Goal: Task Accomplishment & Management: Use online tool/utility

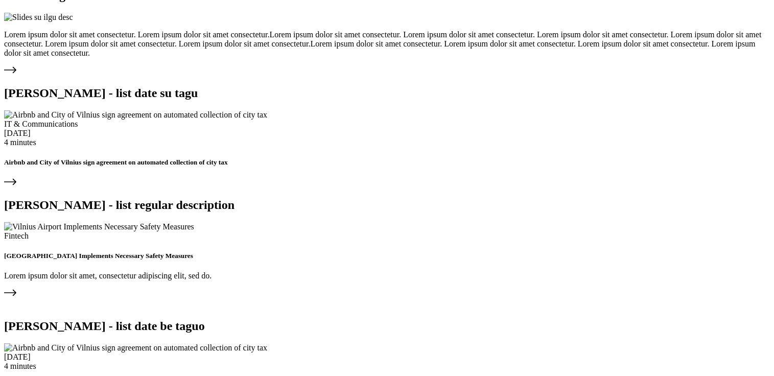
scroll to position [3192, 0]
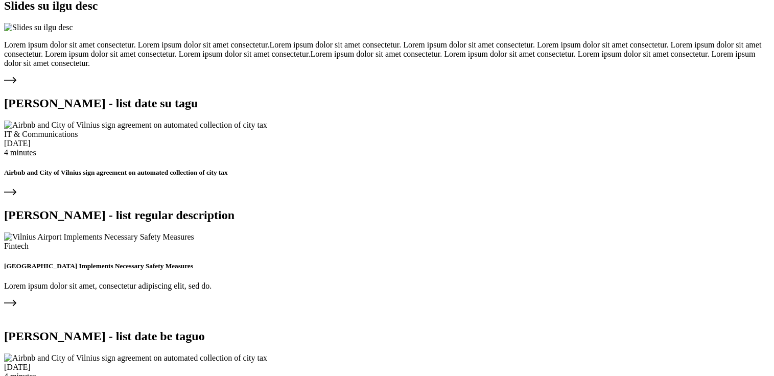
scroll to position [3178, 0]
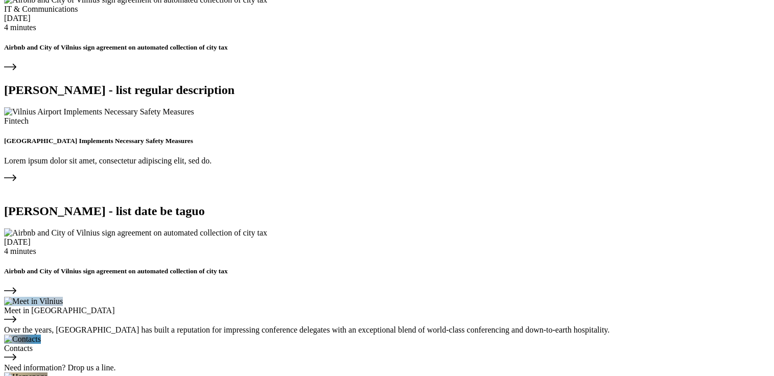
scroll to position [3304, 0]
drag, startPoint x: 87, startPoint y: 114, endPoint x: 202, endPoint y: 159, distance: 123.5
copy p "Lorem ipsum dolor sit amet, consectetur adipiscing elit, sed do eiusmod tempor …"
